Goal: Find specific page/section: Find specific page/section

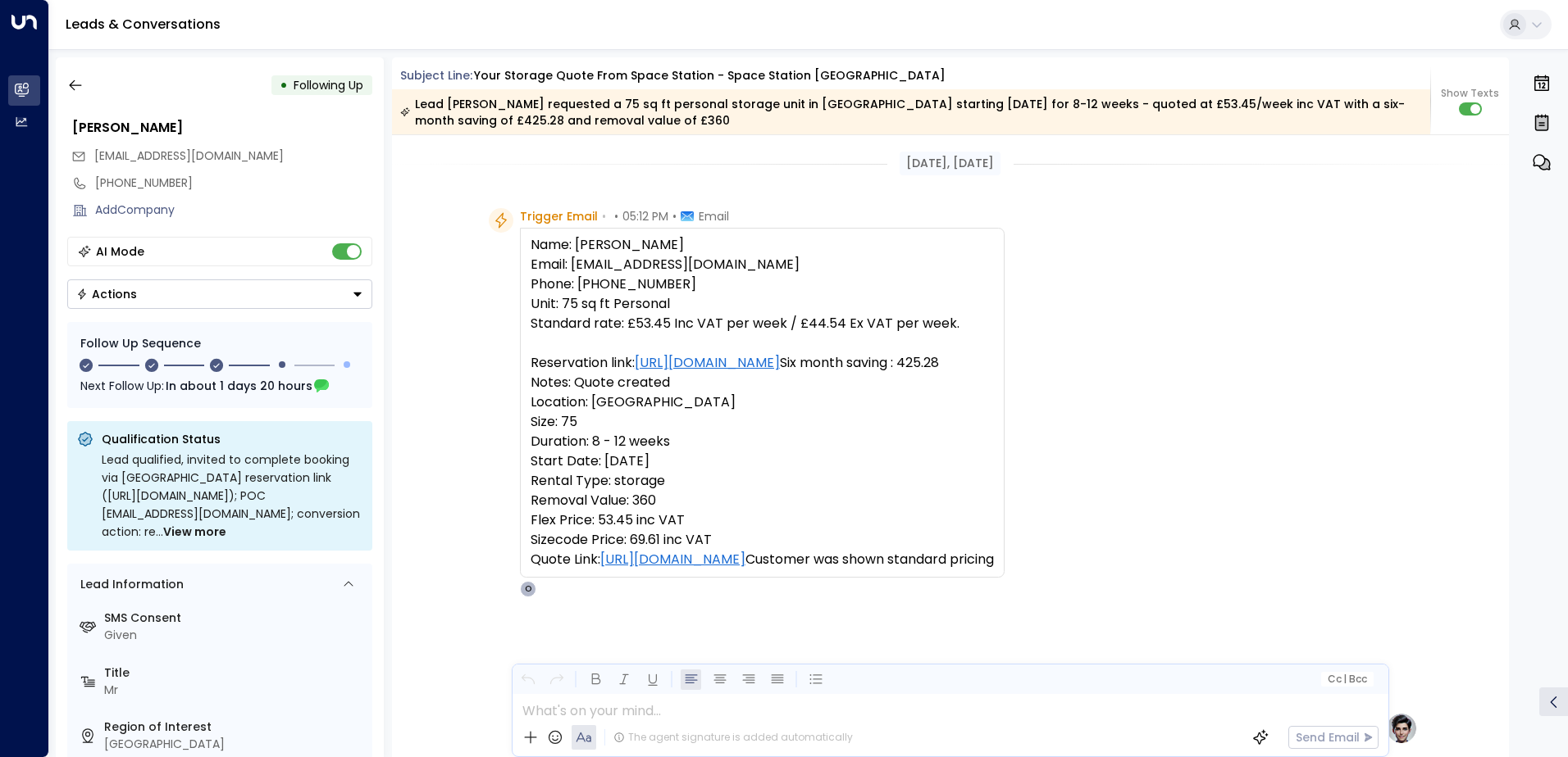
scroll to position [156, 0]
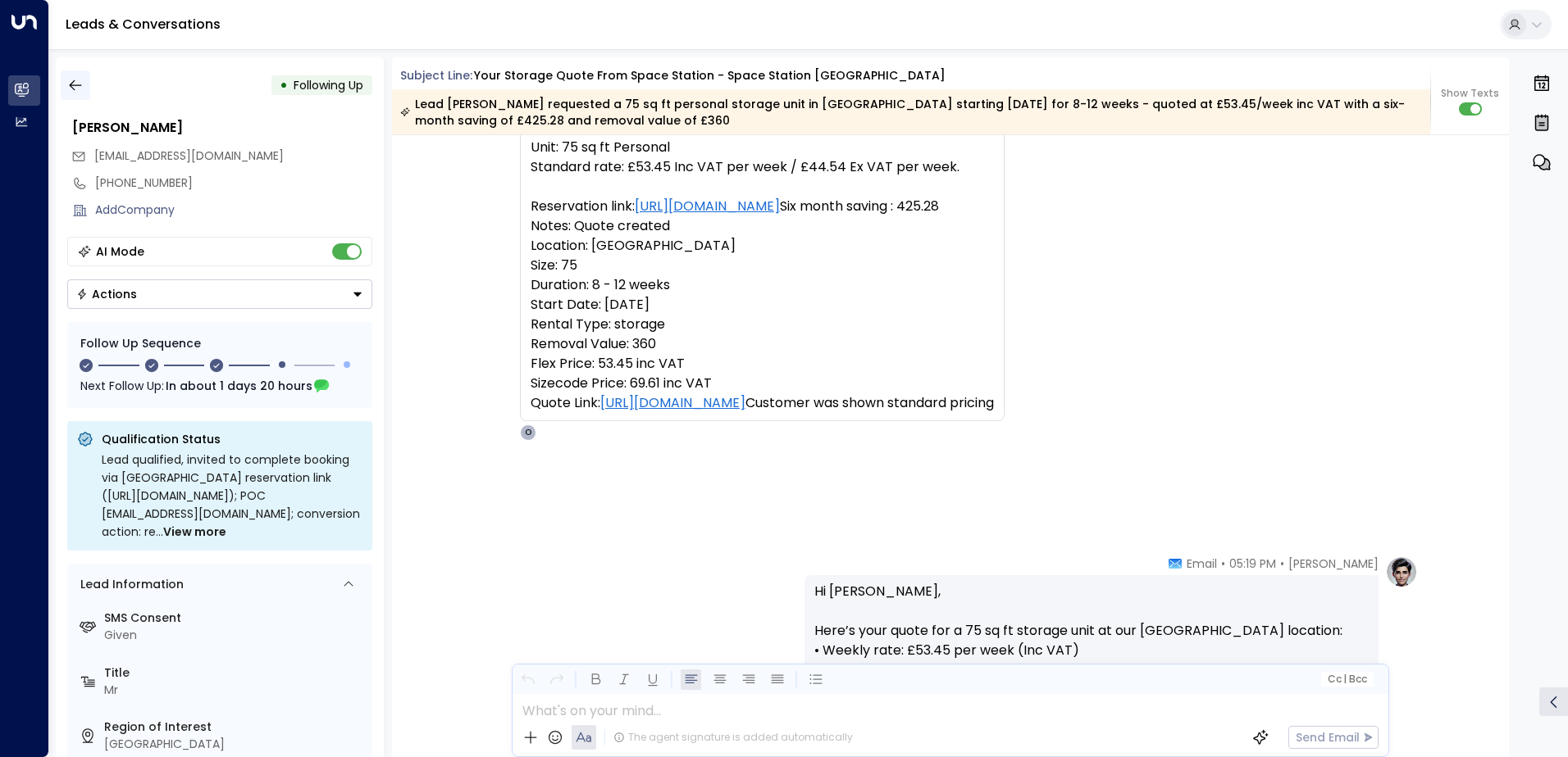
click at [74, 86] on icon "button" at bounding box center [75, 85] width 17 height 17
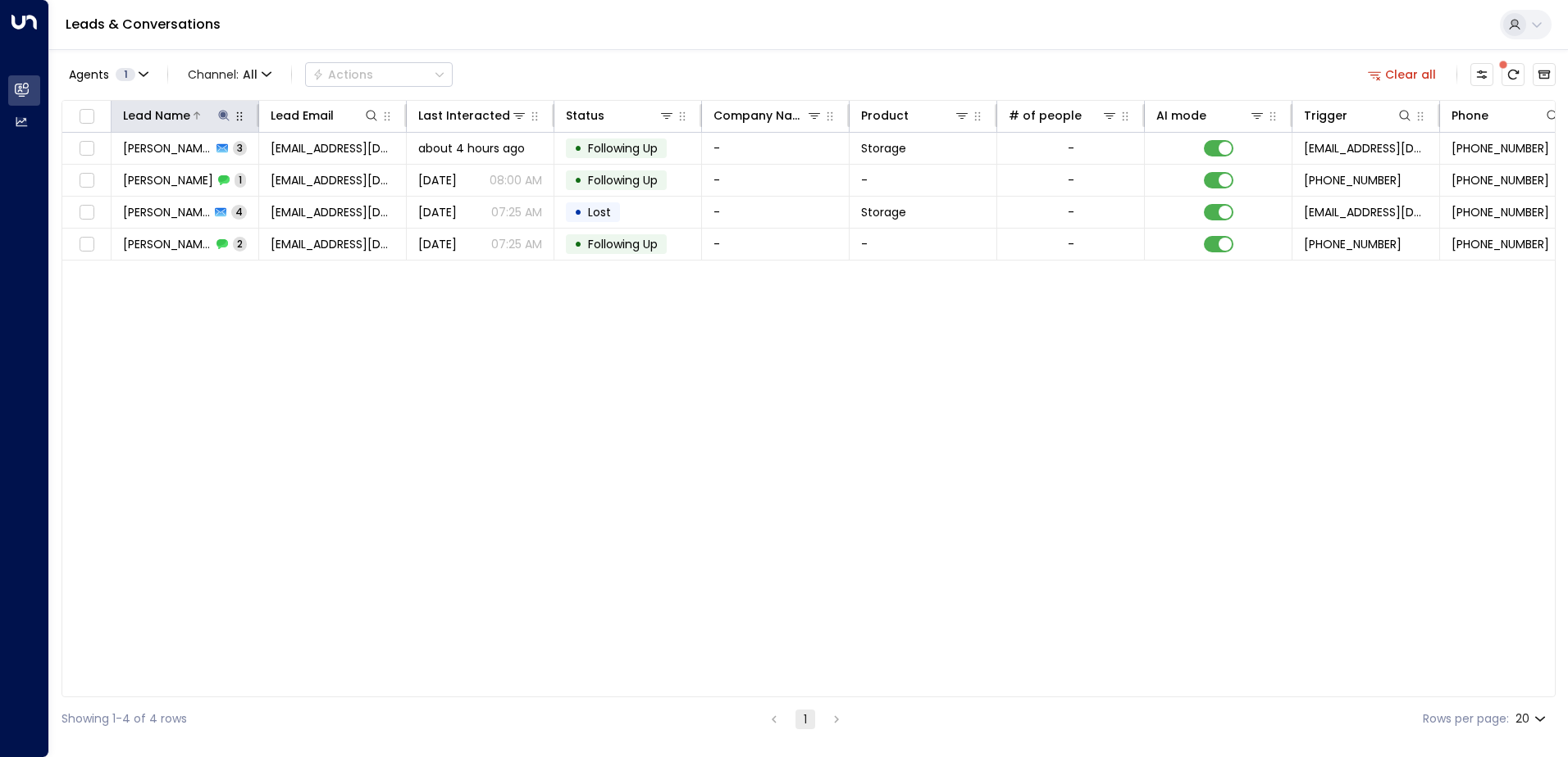
click at [224, 120] on icon at bounding box center [224, 115] width 13 height 13
drag, startPoint x: 179, startPoint y: 169, endPoint x: 103, endPoint y: 183, distance: 77.3
click at [103, 183] on div "Lead Name ******* ​" at bounding box center [224, 162] width 246 height 69
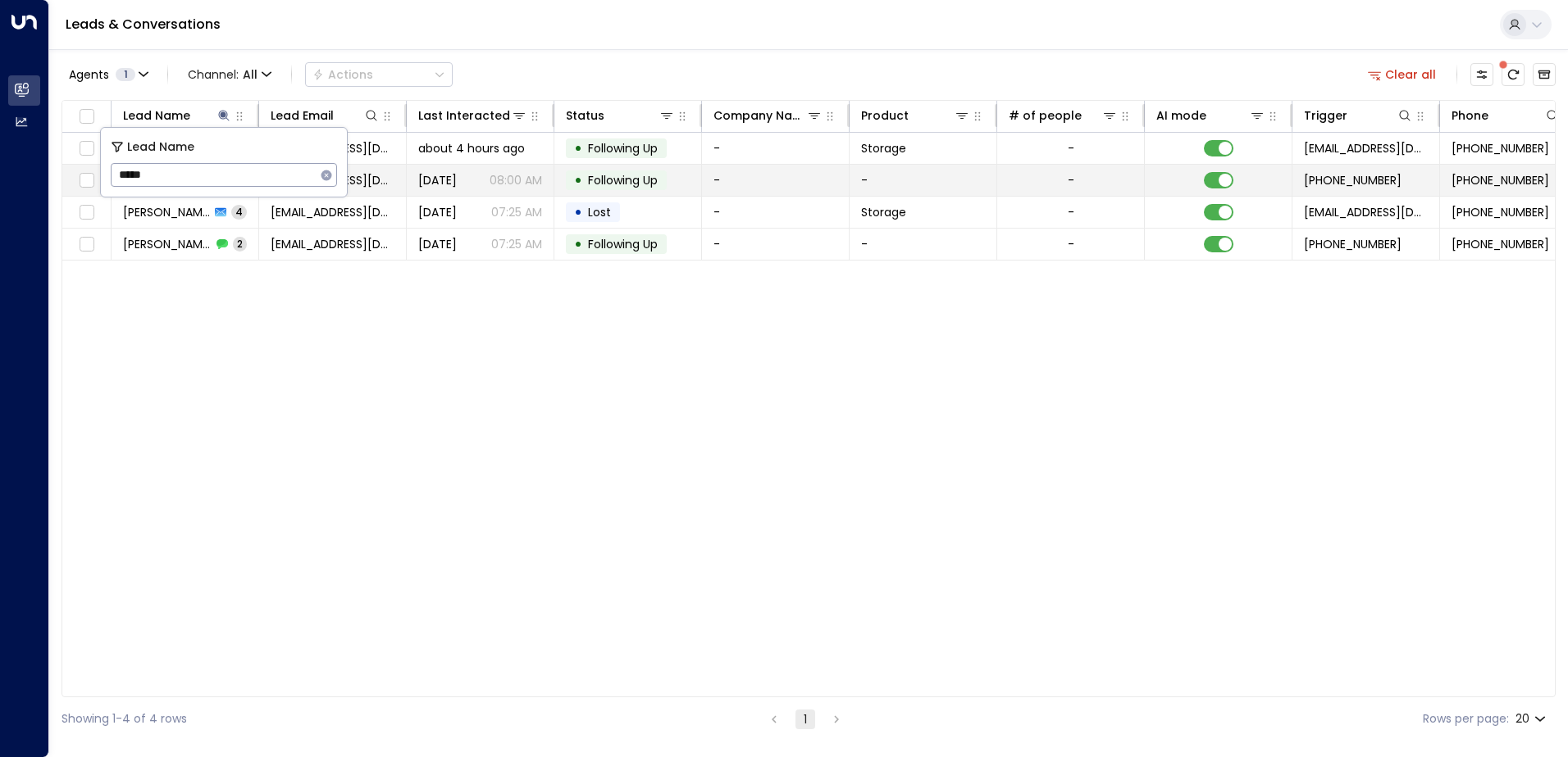
type input "******"
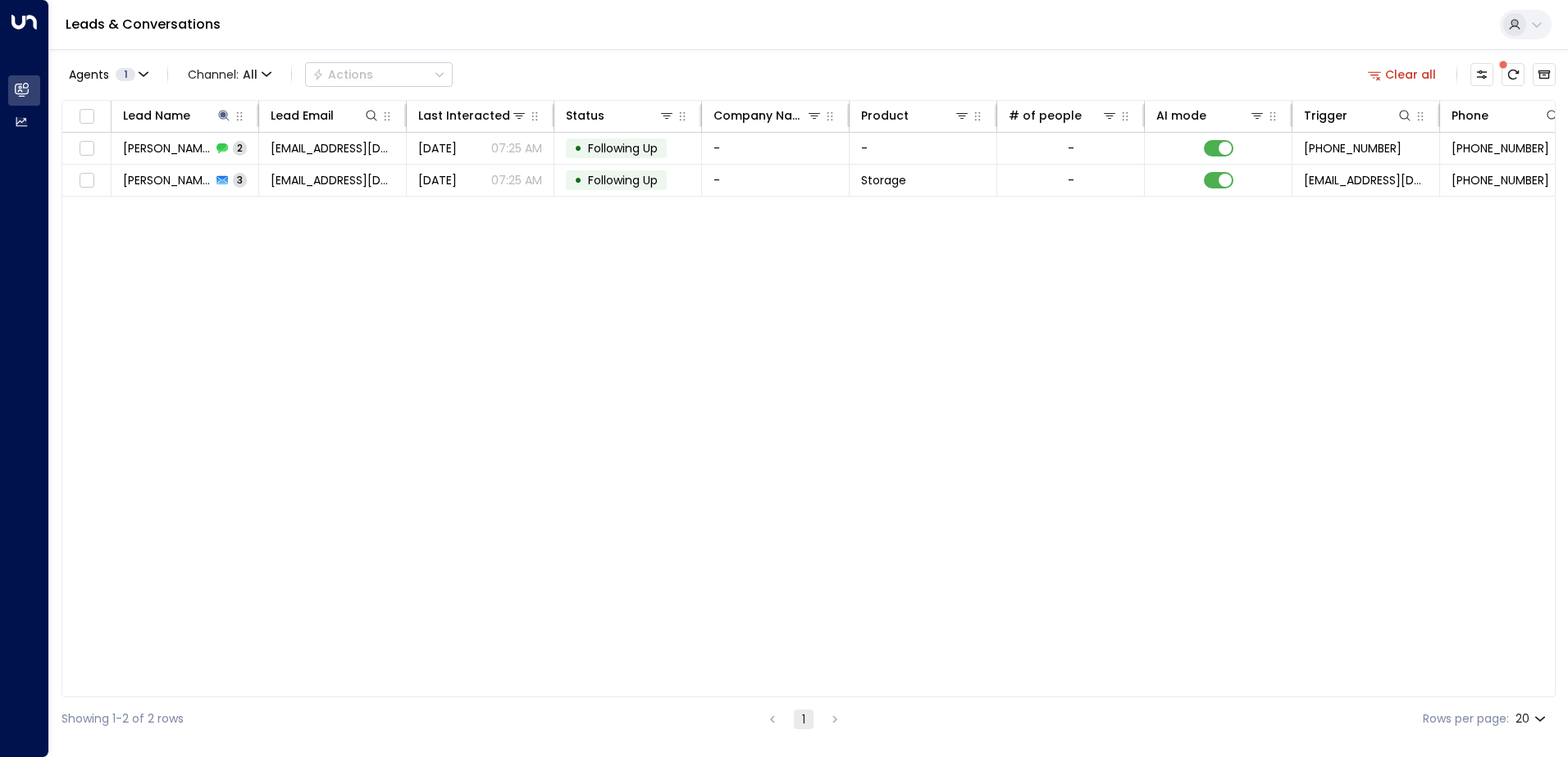
click at [394, 224] on div "Lead Name Lead Email Last Interacted Status Company Name Product # of people AI…" at bounding box center [807, 399] width 1494 height 597
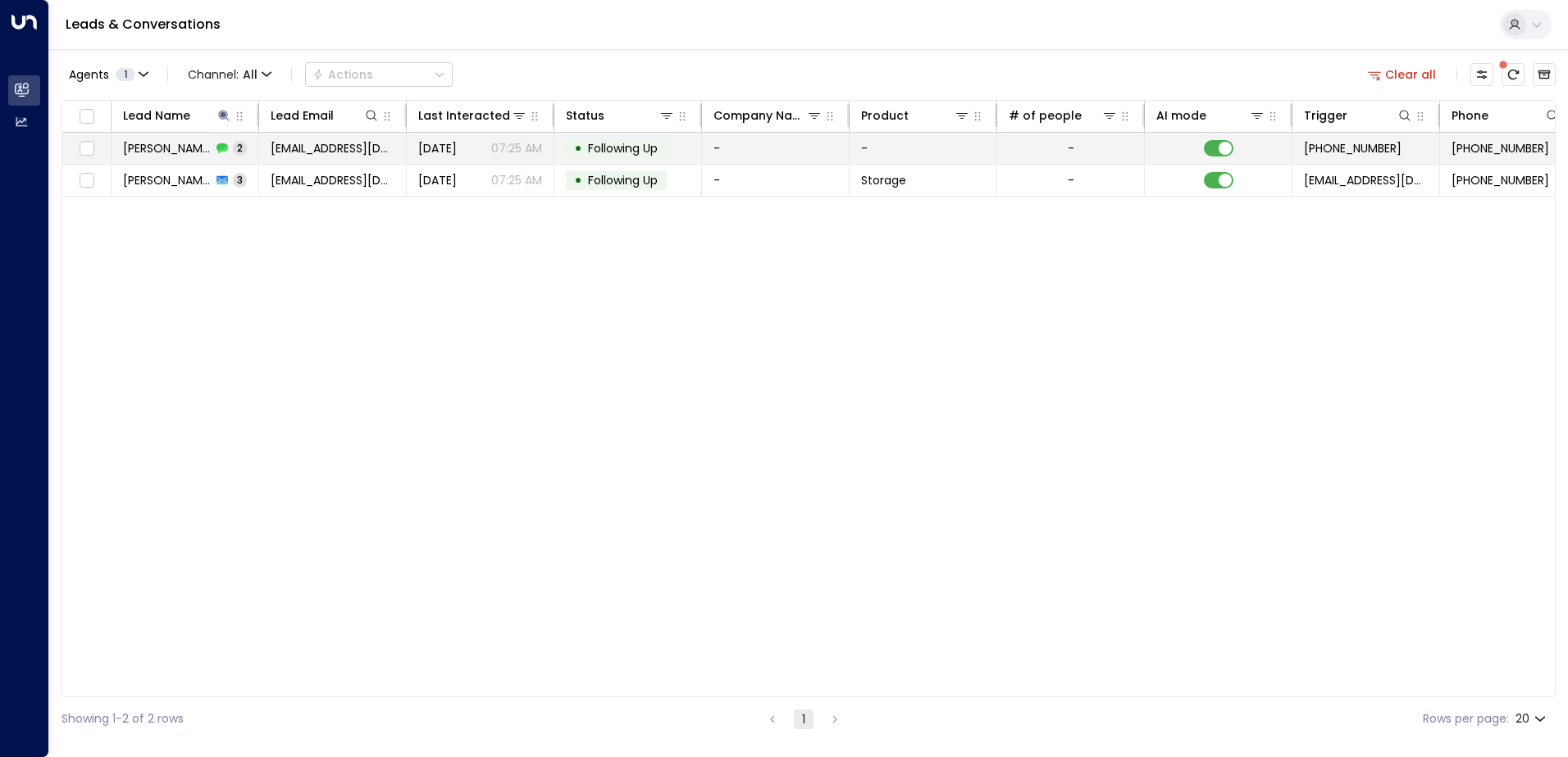
click at [325, 163] on td "[EMAIL_ADDRESS][DOMAIN_NAME]" at bounding box center [333, 148] width 147 height 31
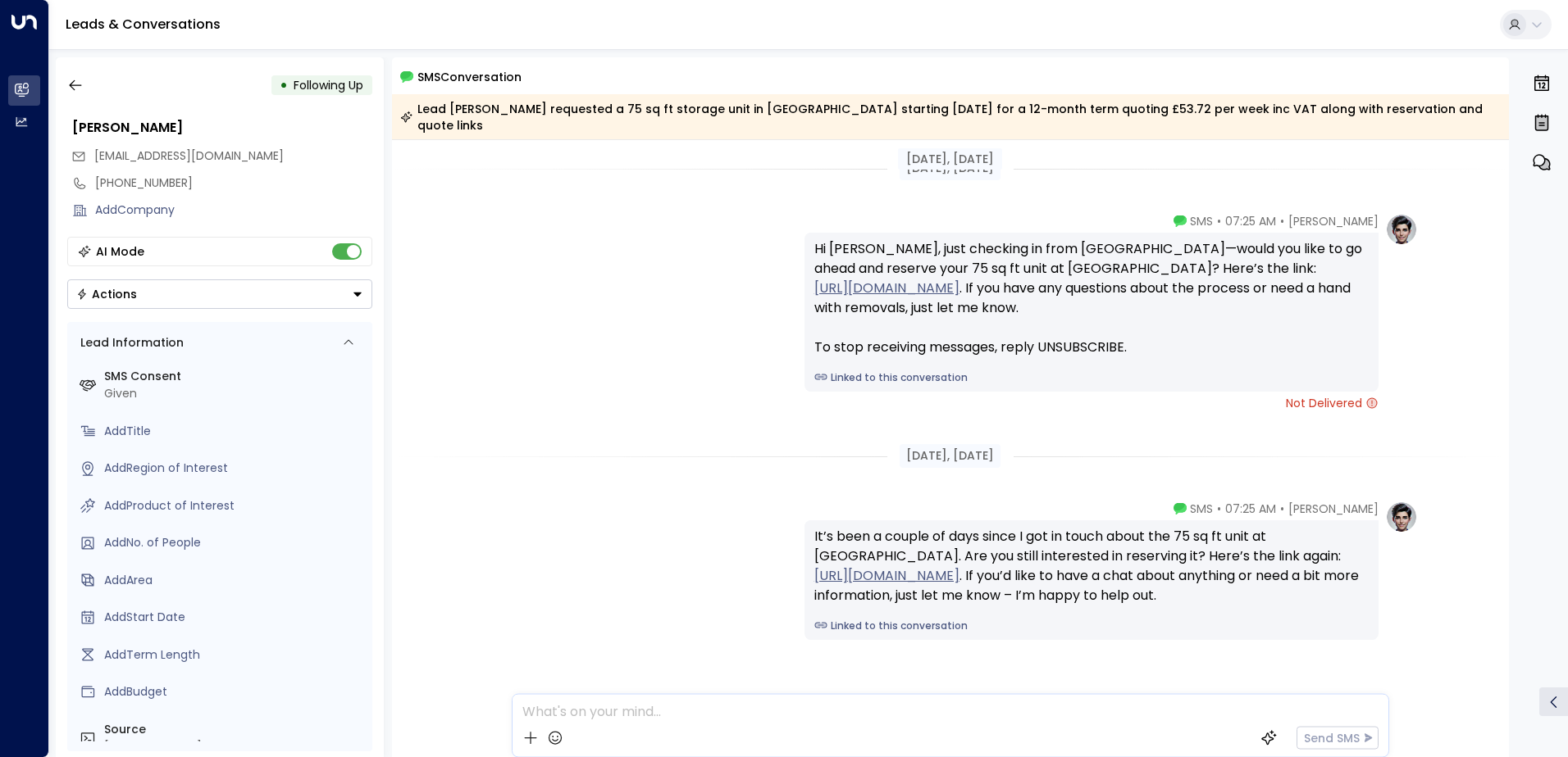
scroll to position [50, 0]
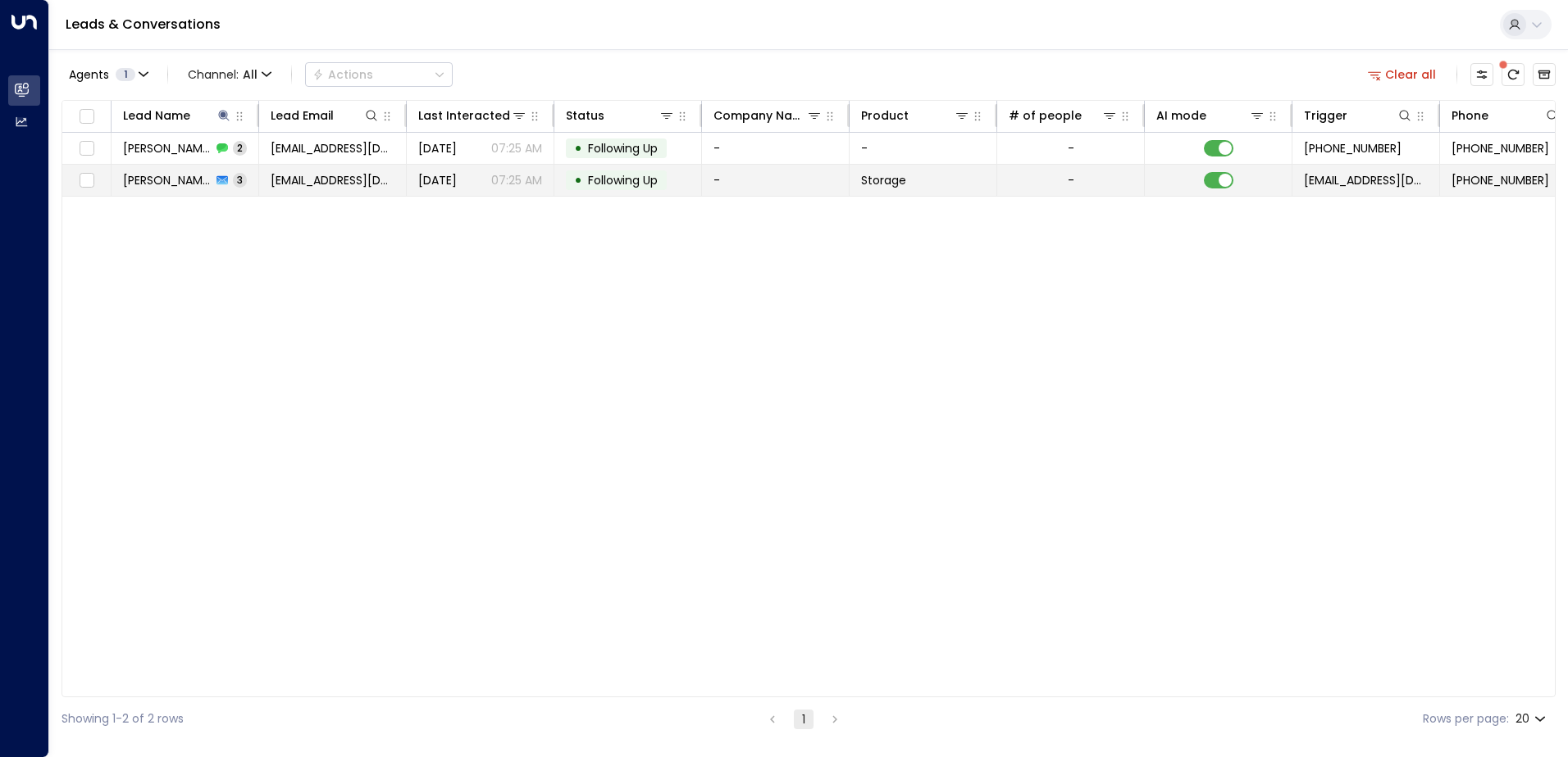
click at [343, 196] on tr "[PERSON_NAME] 3 [EMAIL_ADDRESS][DOMAIN_NAME] [DATE] 07:25 AM • Following Up - S…" at bounding box center [971, 181] width 1820 height 32
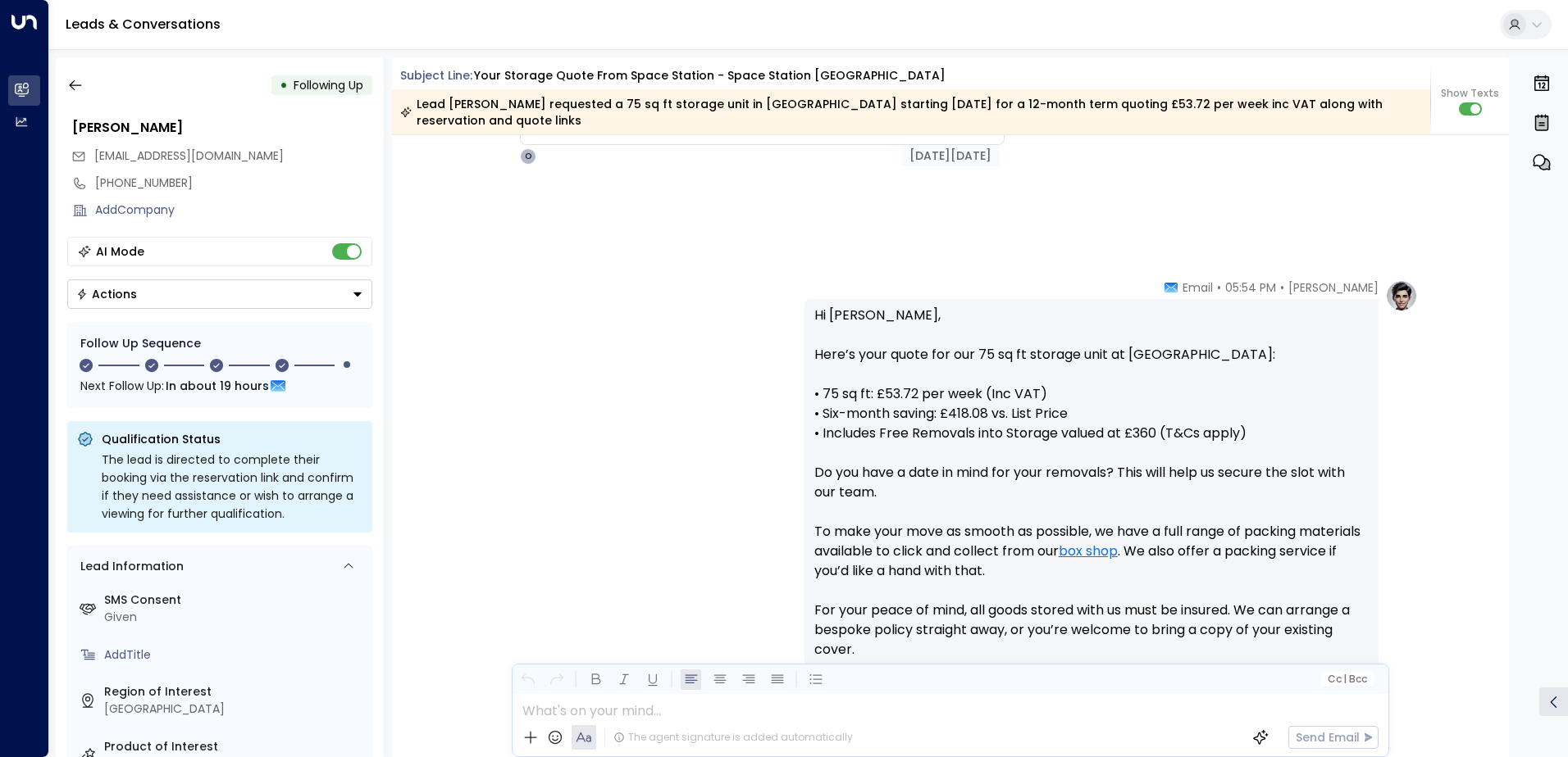
scroll to position [574, 0]
